Goal: Task Accomplishment & Management: Complete application form

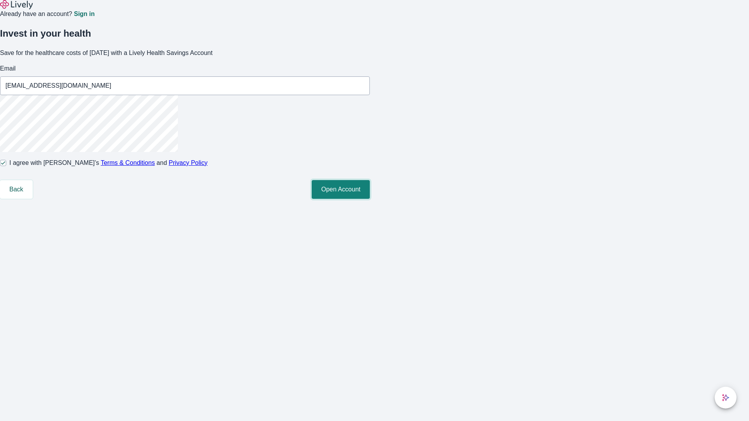
click at [370, 199] on button "Open Account" at bounding box center [341, 189] width 58 height 19
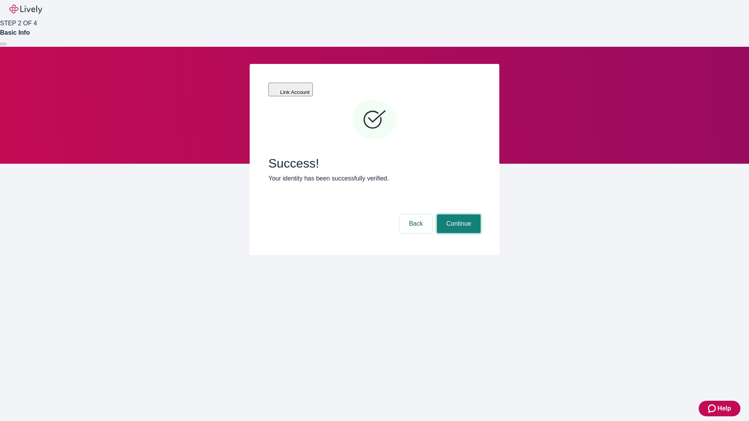
click at [458, 215] on button "Continue" at bounding box center [459, 224] width 44 height 19
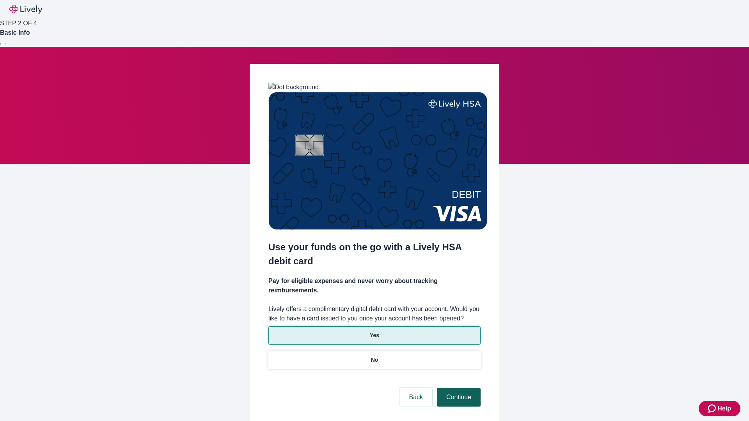
click at [374, 332] on p "Yes" at bounding box center [374, 336] width 9 height 8
click at [458, 388] on button "Continue" at bounding box center [459, 397] width 44 height 19
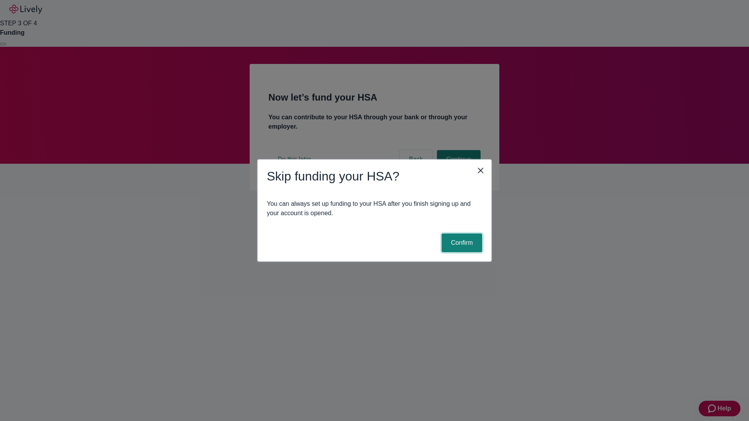
click at [461, 243] on button "Confirm" at bounding box center [462, 243] width 41 height 19
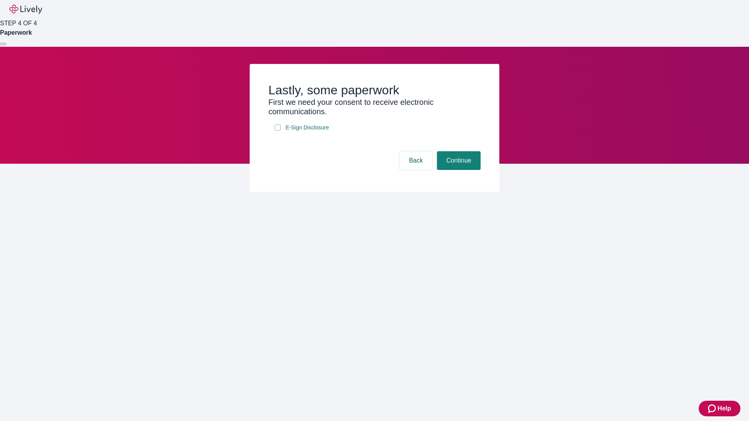
click at [278, 131] on input "E-Sign Disclosure" at bounding box center [278, 127] width 6 height 6
checkbox input "true"
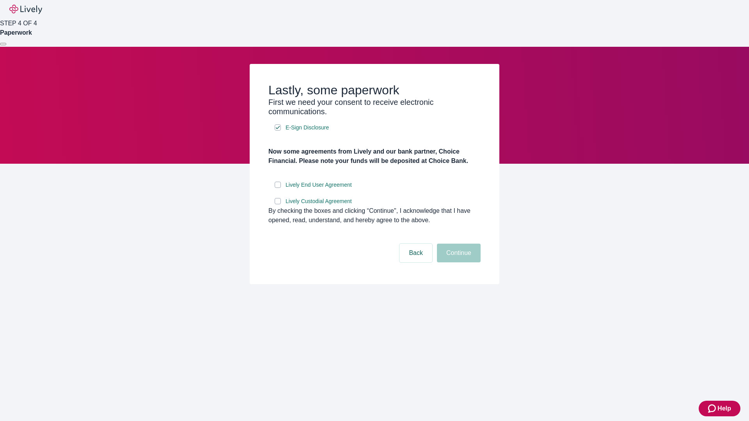
click at [278, 188] on input "Lively End User Agreement" at bounding box center [278, 185] width 6 height 6
checkbox input "true"
click at [278, 204] on input "Lively Custodial Agreement" at bounding box center [278, 201] width 6 height 6
checkbox input "true"
click at [458, 263] on button "Continue" at bounding box center [459, 253] width 44 height 19
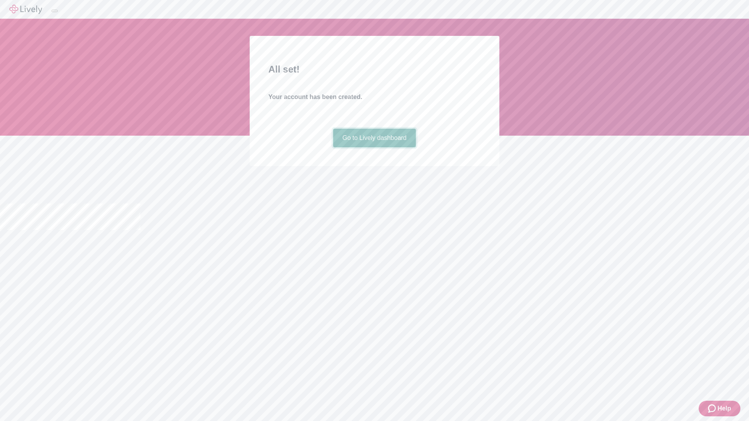
click at [374, 147] on link "Go to Lively dashboard" at bounding box center [374, 138] width 83 height 19
